Goal: Transaction & Acquisition: Purchase product/service

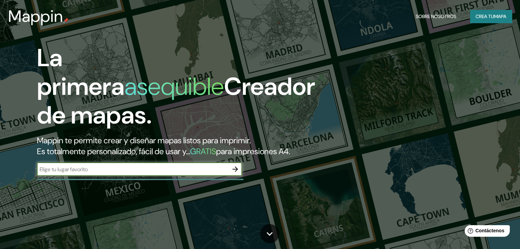
click at [239, 174] on icon "button" at bounding box center [235, 169] width 8 height 8
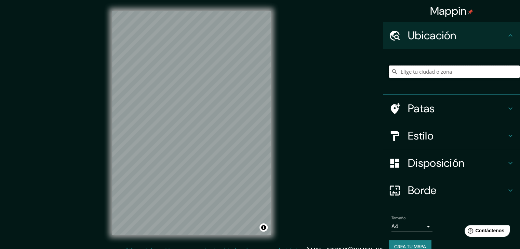
click at [445, 76] on input "Elige tu ciudad o zona" at bounding box center [453, 72] width 131 height 12
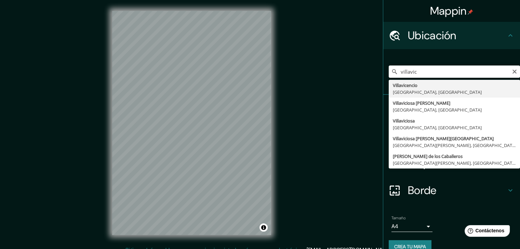
type input "[PERSON_NAME], [GEOGRAPHIC_DATA], [GEOGRAPHIC_DATA]"
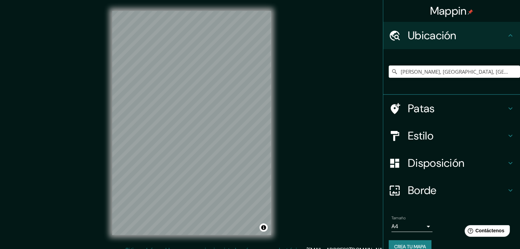
click at [460, 133] on h4 "Estilo" at bounding box center [457, 136] width 98 height 14
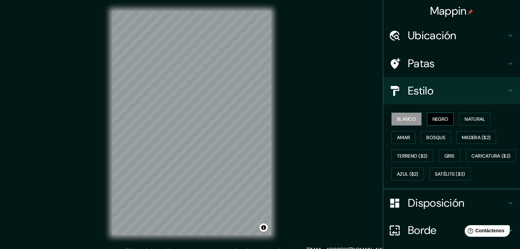
click at [432, 120] on font "Negro" at bounding box center [440, 119] width 16 height 6
click at [464, 120] on font "Natural" at bounding box center [474, 119] width 20 height 6
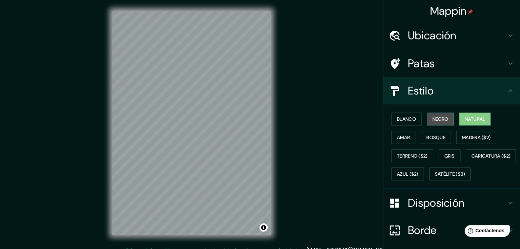
click at [444, 117] on button "Negro" at bounding box center [440, 119] width 27 height 13
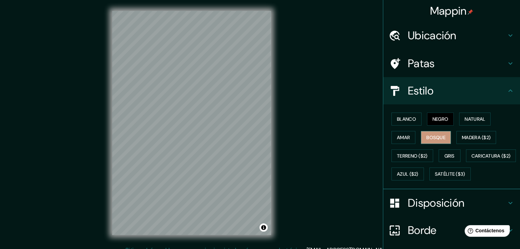
click at [440, 137] on font "Bosque" at bounding box center [435, 138] width 19 height 6
click at [470, 136] on font "Madera ($2)" at bounding box center [476, 138] width 29 height 6
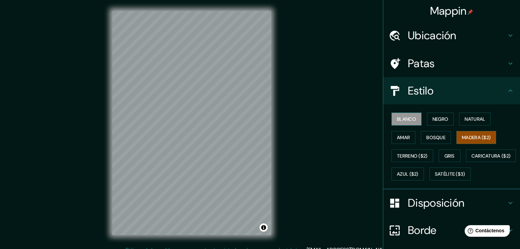
click at [391, 123] on button "Blanco" at bounding box center [406, 119] width 30 height 13
click at [433, 115] on font "Negro" at bounding box center [440, 119] width 16 height 9
click at [478, 133] on font "Madera ($2)" at bounding box center [476, 137] width 29 height 9
click at [412, 156] on font "Terreno ($2)" at bounding box center [412, 156] width 31 height 6
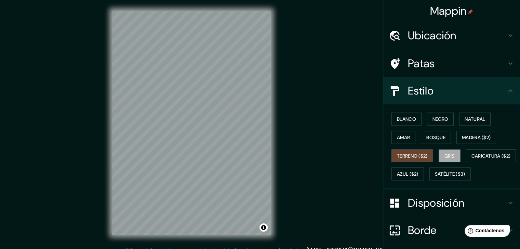
click at [454, 155] on button "Gris" at bounding box center [449, 156] width 22 height 13
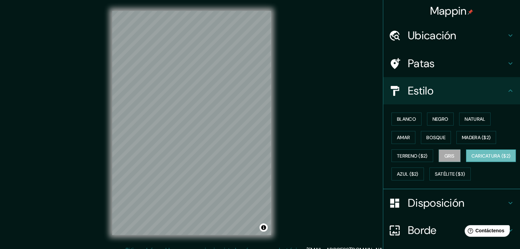
click at [471, 159] on font "Caricatura ($2)" at bounding box center [490, 156] width 39 height 6
click at [418, 174] on font "Azul ($2)" at bounding box center [408, 175] width 22 height 6
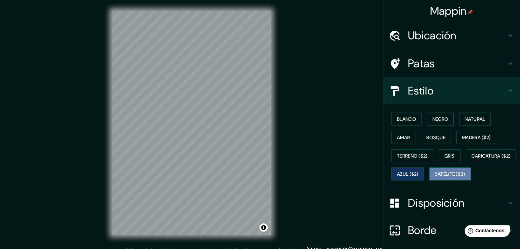
click at [435, 178] on font "Satélite ($3)" at bounding box center [450, 175] width 30 height 6
click at [299, 170] on div "Mappin Ubicación [PERSON_NAME], [GEOGRAPHIC_DATA], [GEOGRAPHIC_DATA] Patas Esti…" at bounding box center [260, 128] width 520 height 257
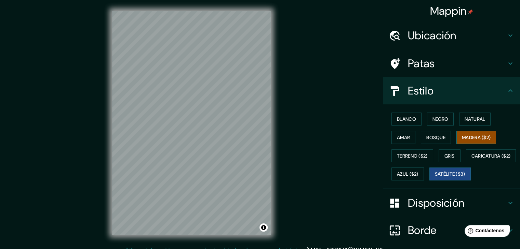
click at [466, 137] on font "Madera ($2)" at bounding box center [476, 138] width 29 height 6
click at [429, 181] on button "Satélite ($3)" at bounding box center [449, 174] width 41 height 13
click at [463, 136] on font "Madera ($2)" at bounding box center [476, 138] width 29 height 6
click at [435, 178] on font "Satélite ($3)" at bounding box center [450, 175] width 30 height 6
click at [466, 135] on font "Madera ($2)" at bounding box center [476, 138] width 29 height 6
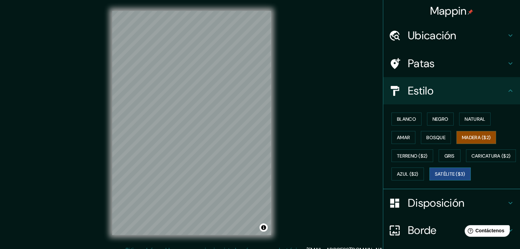
click at [435, 178] on font "Satélite ($3)" at bounding box center [450, 175] width 30 height 6
click at [274, 136] on div "© Mapbox © OpenStreetMap Improve this map © Maxar" at bounding box center [191, 123] width 181 height 246
click at [437, 118] on font "Negro" at bounding box center [440, 119] width 16 height 6
